Goal: Transaction & Acquisition: Purchase product/service

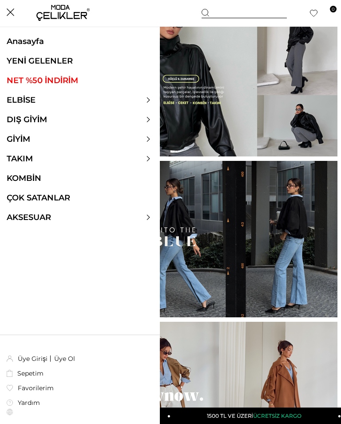
click at [149, 94] on ul "Anasayfa YENİ GELENLER NET %50 İNDİRİM ELBİSE ELBİSE Tüm Elbiseler Yazlık Elbis…" at bounding box center [80, 134] width 160 height 196
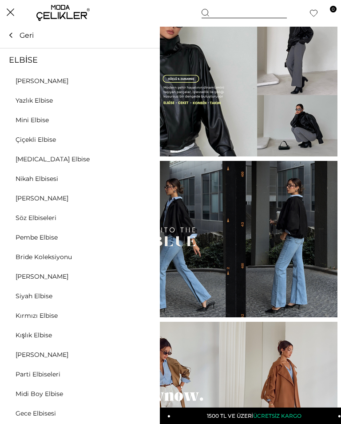
click at [148, 101] on icon at bounding box center [148, 99] width 3 height 5
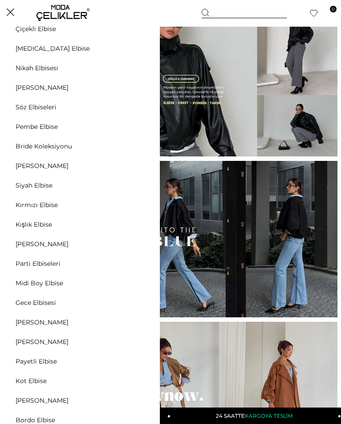
scroll to position [111, 0]
click at [37, 341] on link "[PERSON_NAME]" at bounding box center [42, 342] width 84 height 8
click at [42, 342] on link "[PERSON_NAME]" at bounding box center [42, 342] width 84 height 8
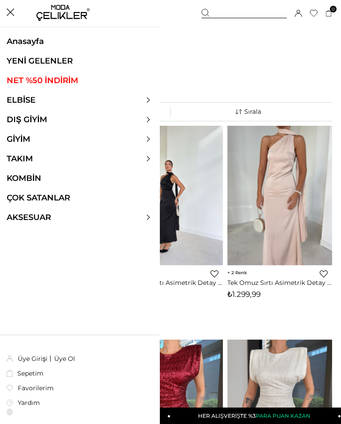
click at [7, 6] on div "Menü Sepetim 0 Ürün Sepetinizde ürün bulunmamaktadır. Genel Toplam : Sepetim Sİ…" at bounding box center [170, 13] width 341 height 27
click at [16, 12] on div "Menü Sepetim 0 Ürün Sepetinizde ürün bulunmamaktadır. Genel Toplam : Sepetim Sİ…" at bounding box center [171, 13] width 324 height 27
click at [146, 99] on icon at bounding box center [148, 99] width 5 height 5
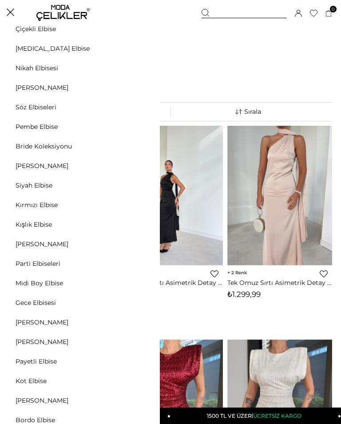
scroll to position [111, 0]
click at [46, 164] on link "[PERSON_NAME]" at bounding box center [42, 166] width 84 height 8
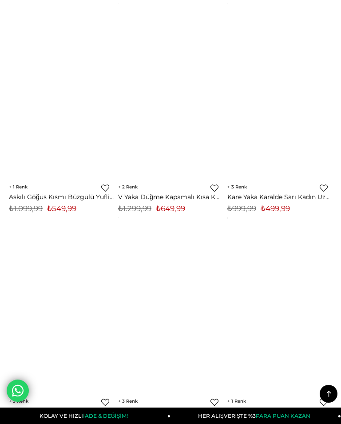
scroll to position [4353, 0]
